Goal: Find specific page/section: Find specific page/section

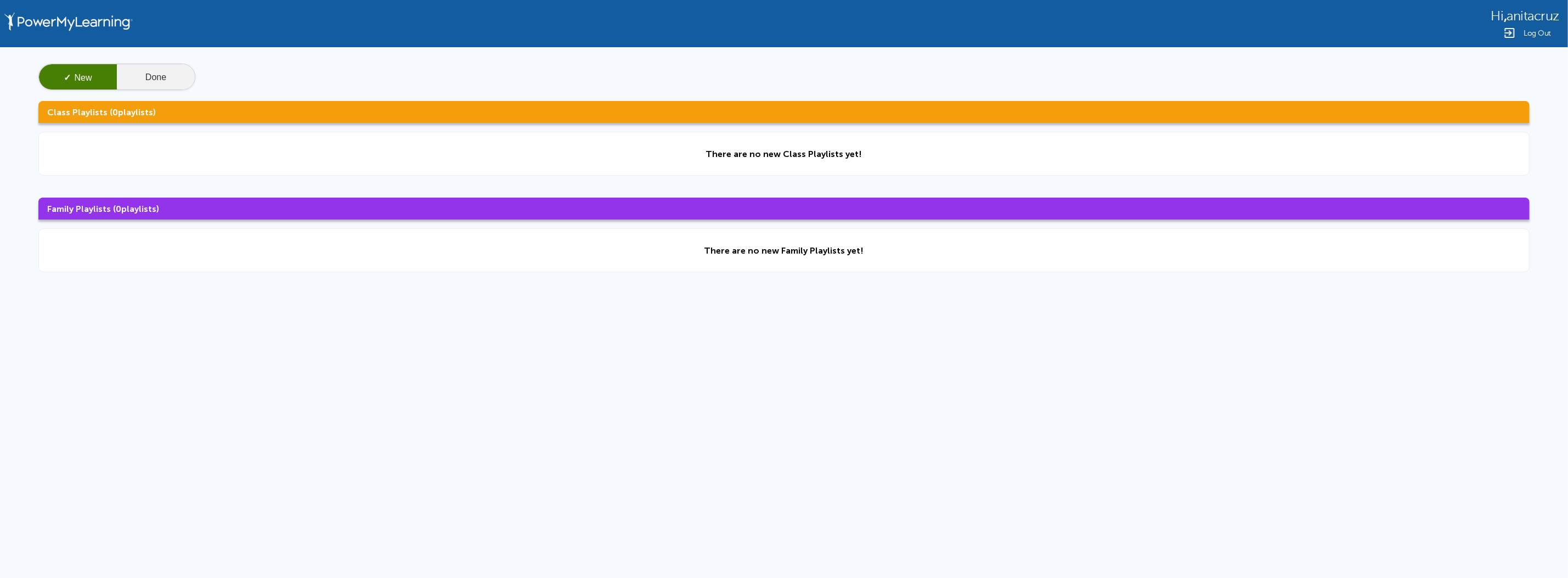
click at [132, 76] on button "Done" at bounding box center [156, 77] width 78 height 26
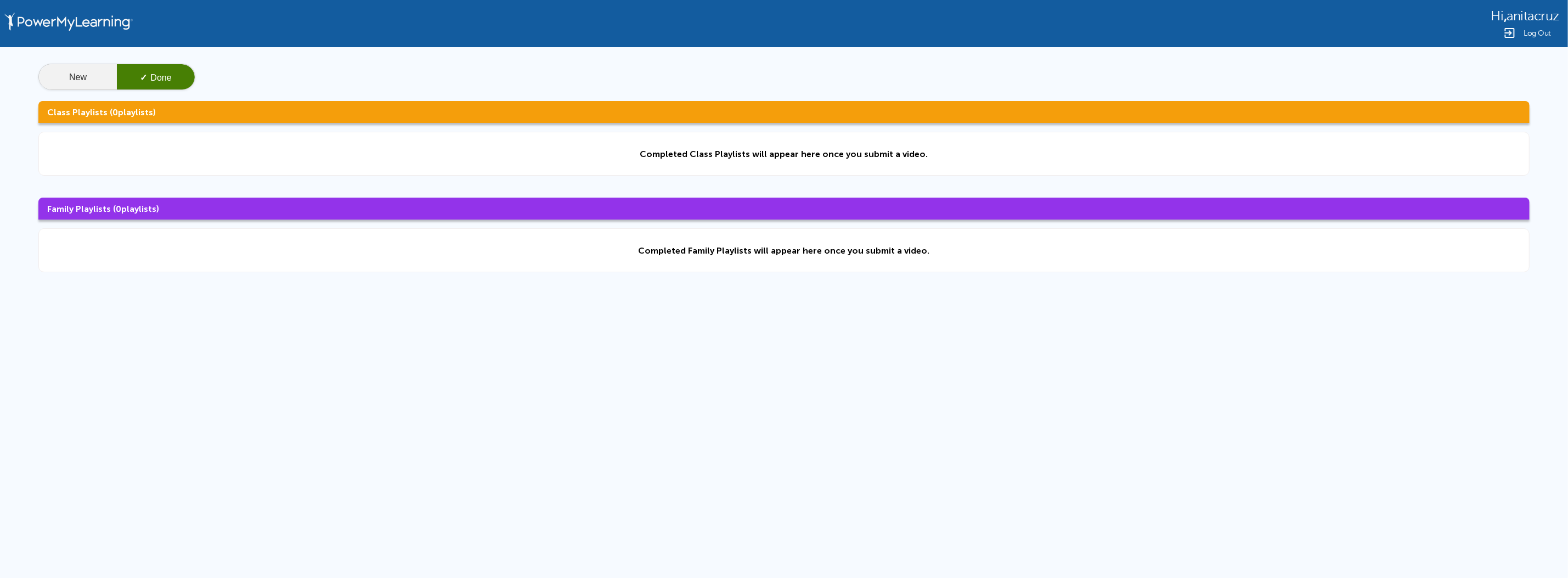
click at [112, 78] on button "New" at bounding box center [78, 77] width 78 height 26
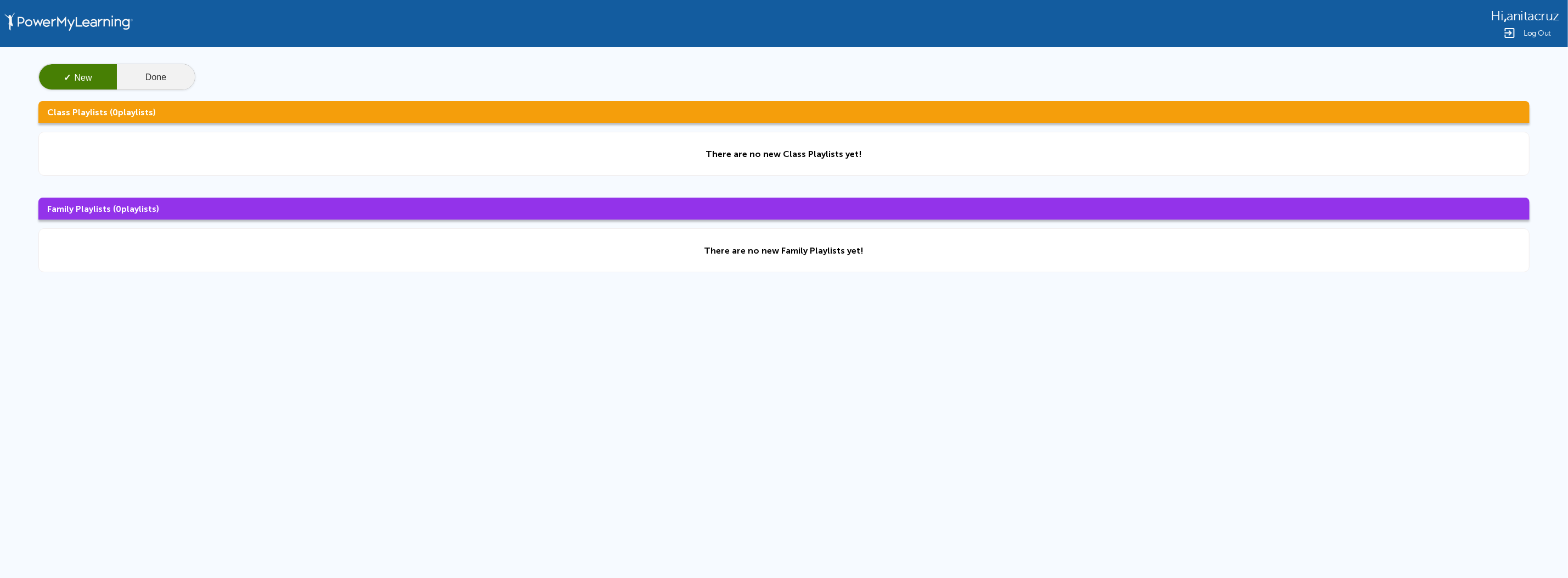
click at [179, 73] on button "Done" at bounding box center [156, 77] width 78 height 26
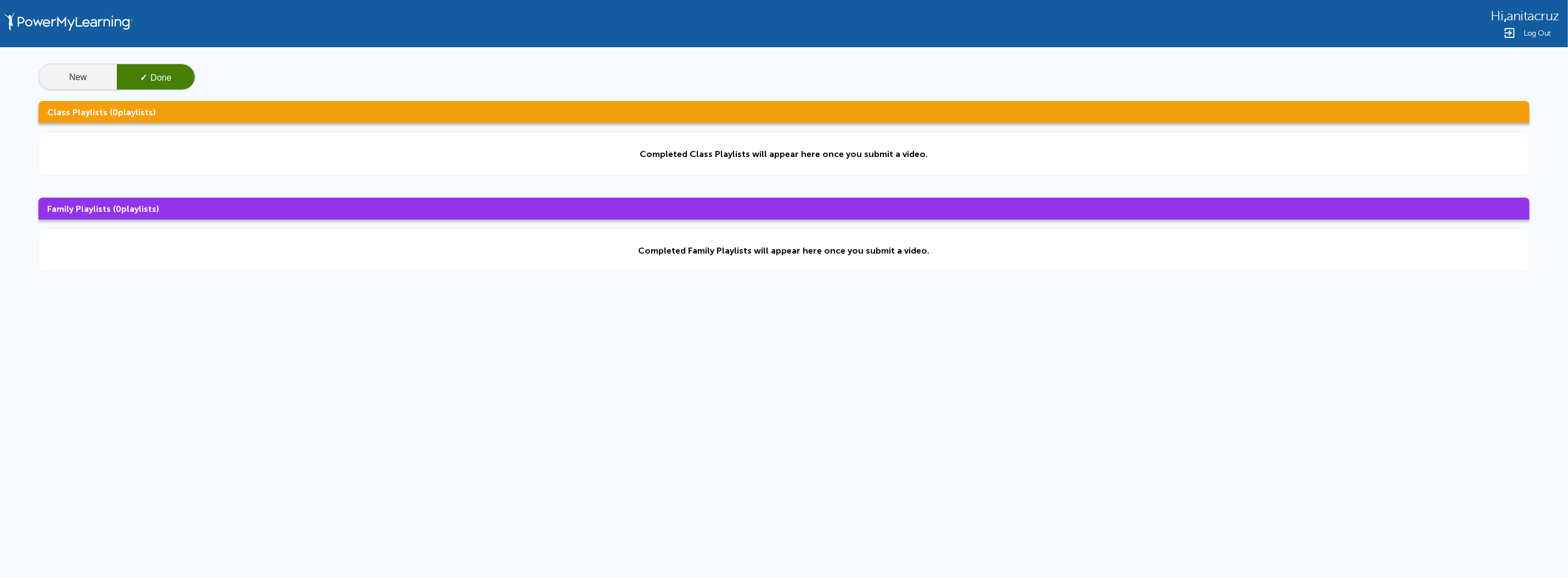
click at [81, 76] on button "New" at bounding box center [78, 77] width 78 height 26
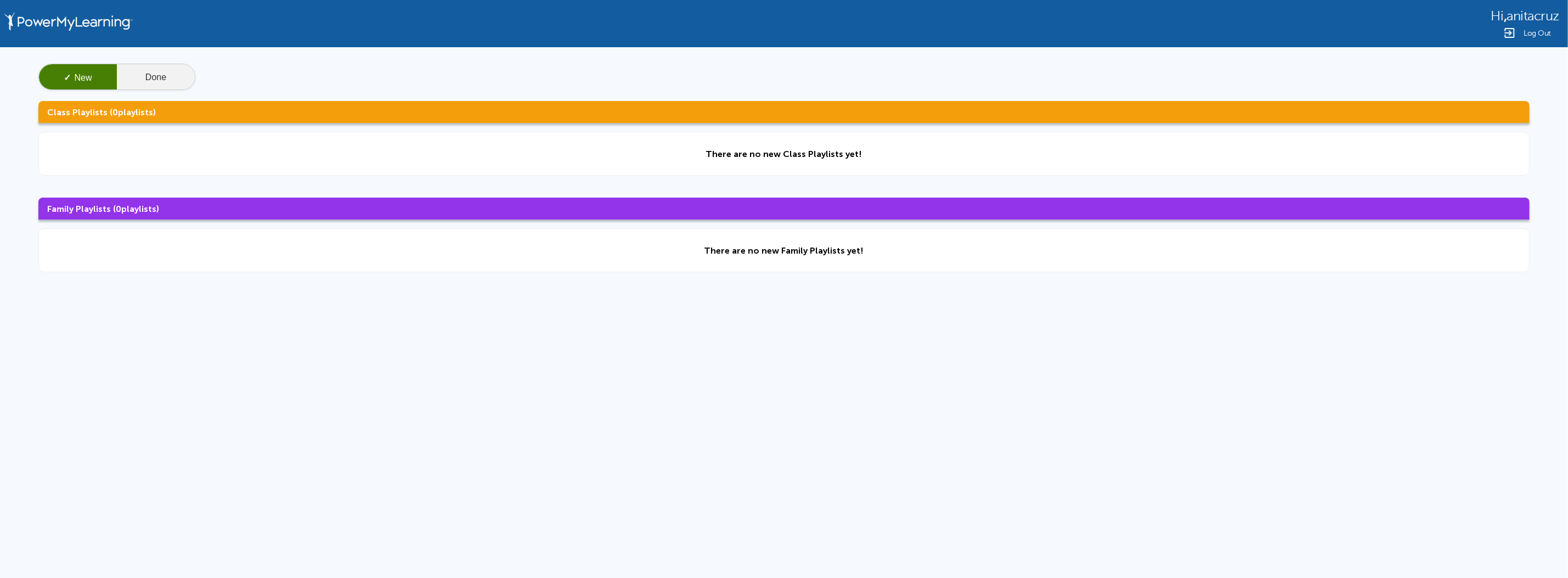
click at [170, 72] on button "Done" at bounding box center [156, 77] width 78 height 26
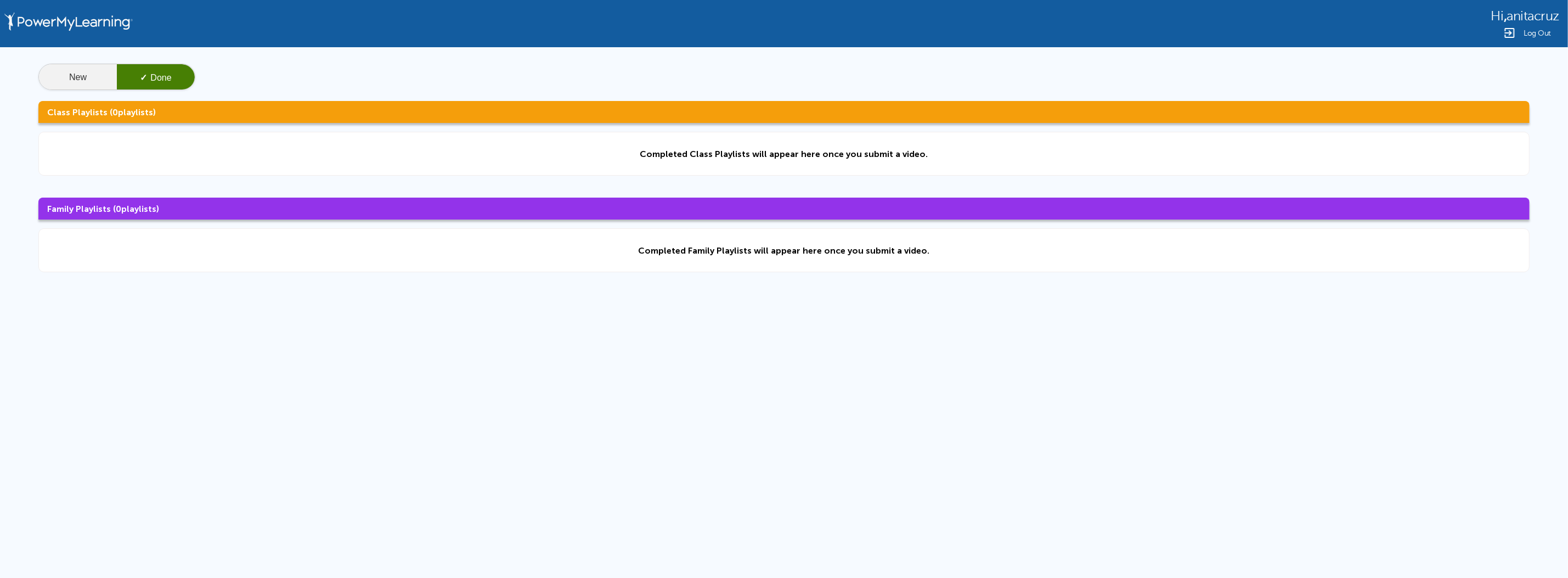
click at [91, 78] on button "New" at bounding box center [78, 77] width 78 height 26
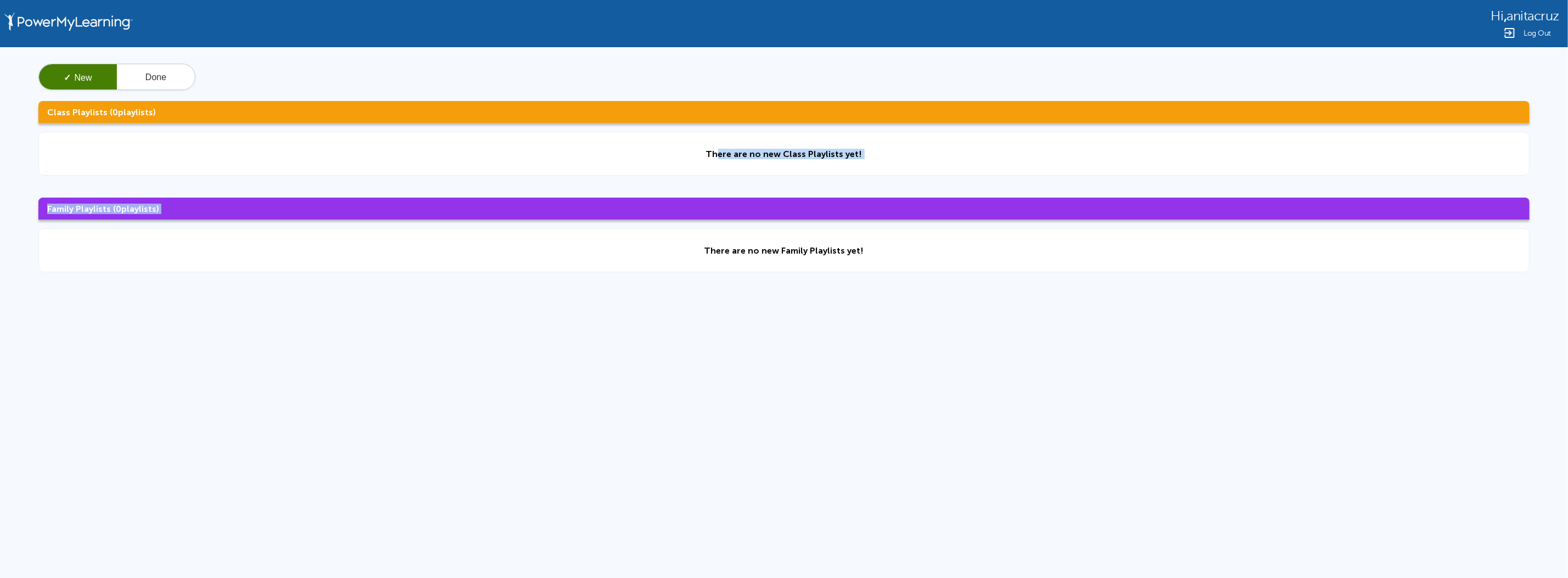
drag, startPoint x: 719, startPoint y: 152, endPoint x: -423, endPoint y: 411, distance: 1171.0
click at [0, 411] on html "Hi , anitacruz Log Out ✓ New Done Class Playlists ( 0 playlists) There are no n…" at bounding box center [784, 233] width 1568 height 467
click at [168, 82] on button "Done" at bounding box center [156, 77] width 78 height 26
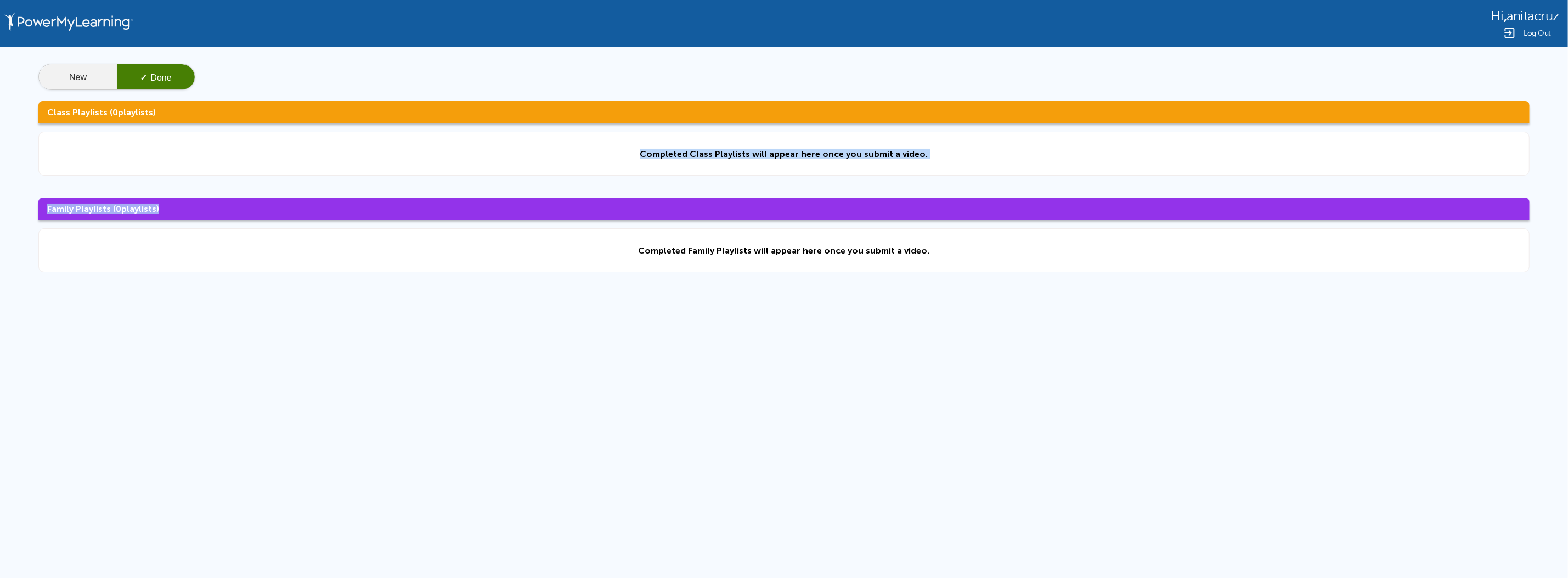
click at [73, 82] on button "New" at bounding box center [78, 77] width 78 height 26
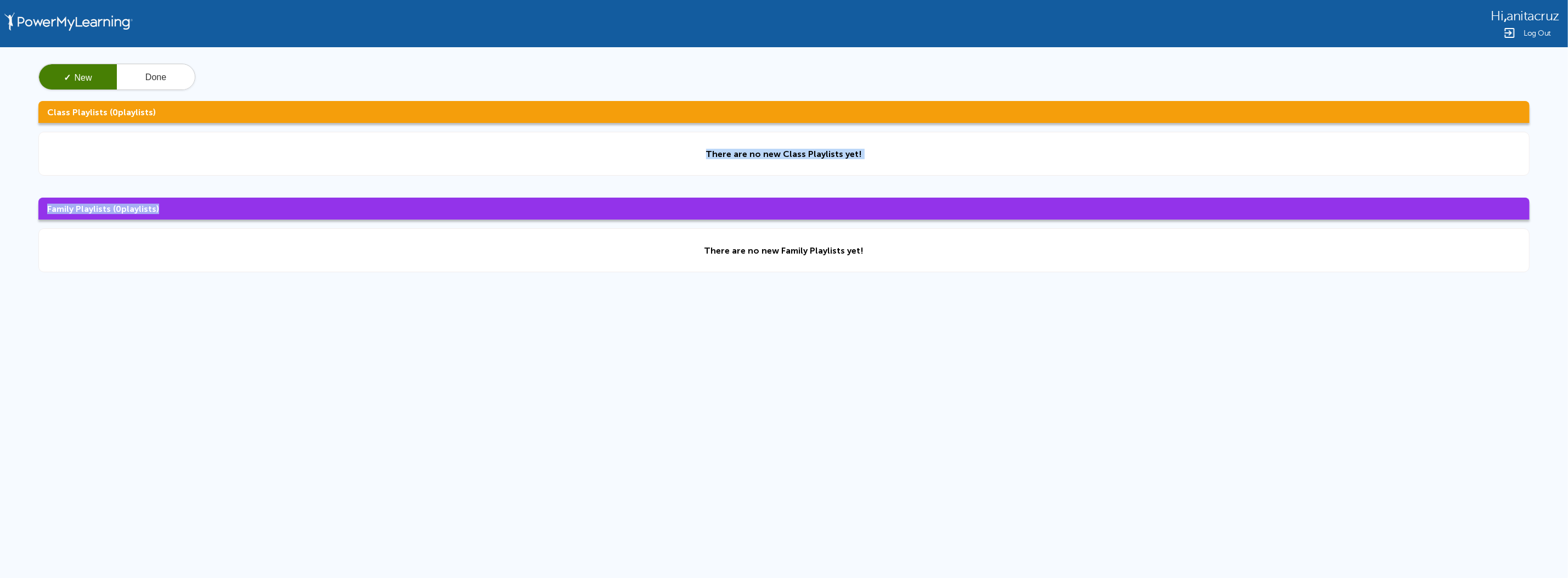
click at [249, 342] on div "Hi , anitacruz Log Out ✓ New Done Class Playlists ( 0 playlists) There are no n…" at bounding box center [784, 233] width 1568 height 467
